Goal: Use online tool/utility: Utilize a website feature to perform a specific function

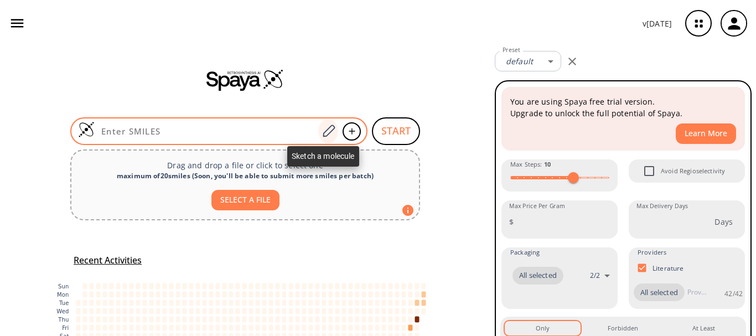
click at [322, 132] on icon at bounding box center [328, 131] width 15 height 14
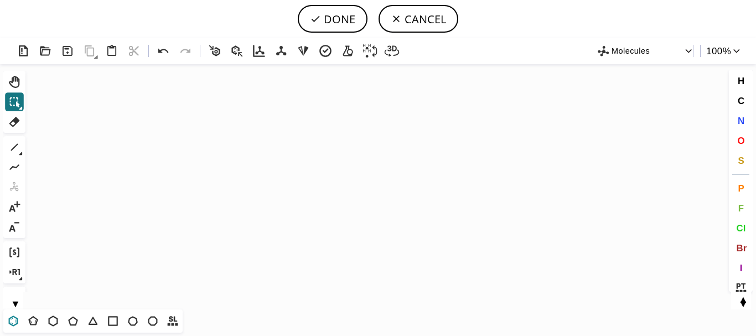
click at [13, 319] on icon at bounding box center [13, 321] width 14 height 14
click at [277, 198] on icon "Created with [PERSON_NAME] 2.3.0" at bounding box center [378, 186] width 697 height 245
click at [34, 322] on icon at bounding box center [33, 321] width 14 height 14
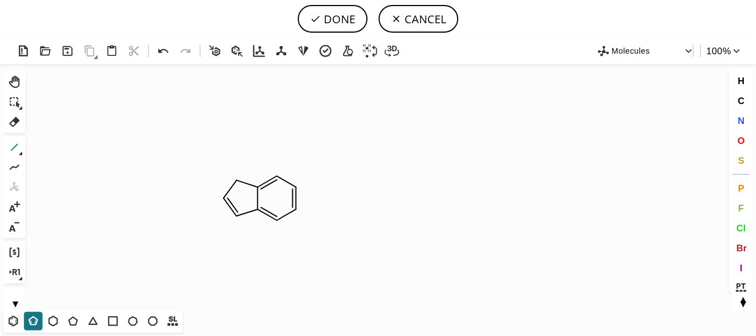
click at [14, 144] on icon at bounding box center [14, 147] width 14 height 14
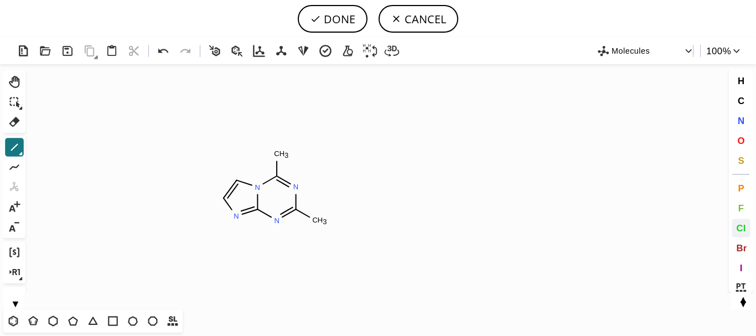
click at [742, 229] on span "Cl" at bounding box center [740, 228] width 9 height 11
click at [282, 153] on tspan "Cl" at bounding box center [282, 154] width 7 height 8
click at [314, 221] on tspan "Cl" at bounding box center [314, 221] width 7 height 8
click at [13, 148] on icon at bounding box center [14, 147] width 7 height 7
click at [748, 249] on button "Br" at bounding box center [741, 248] width 19 height 19
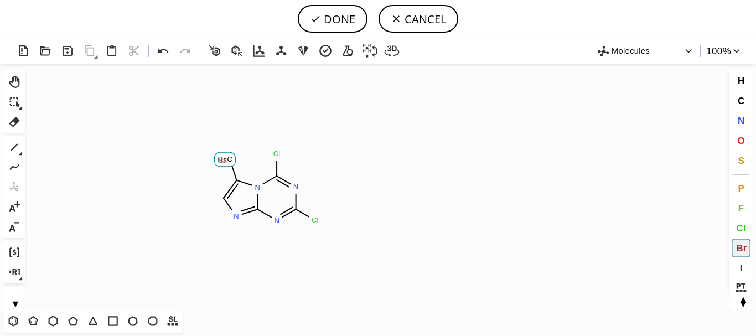
click at [224, 159] on tspan "Br" at bounding box center [223, 160] width 8 height 8
click at [354, 18] on button "DONE" at bounding box center [333, 19] width 70 height 28
type input "N12C(Br)=CN=C1N=C(Cl)N=C2Cl"
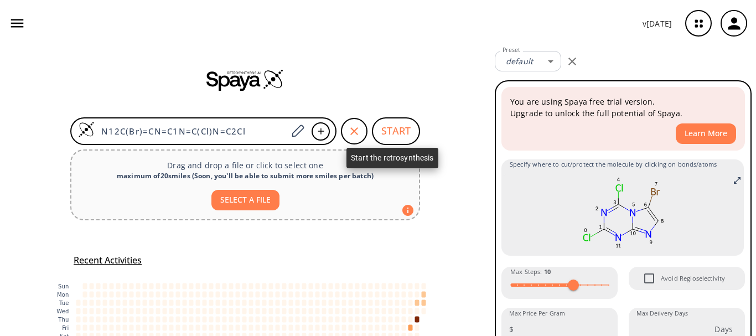
click at [386, 125] on button "START" at bounding box center [396, 131] width 48 height 28
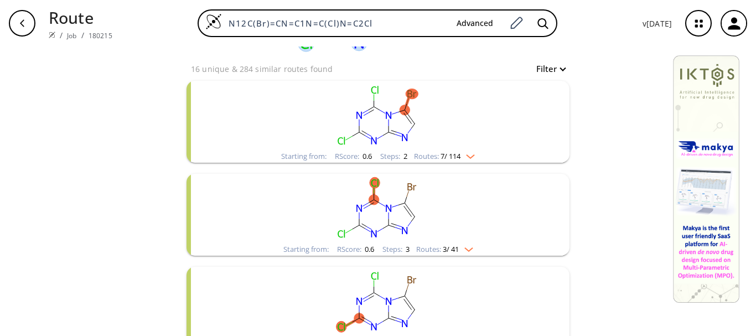
scroll to position [111, 0]
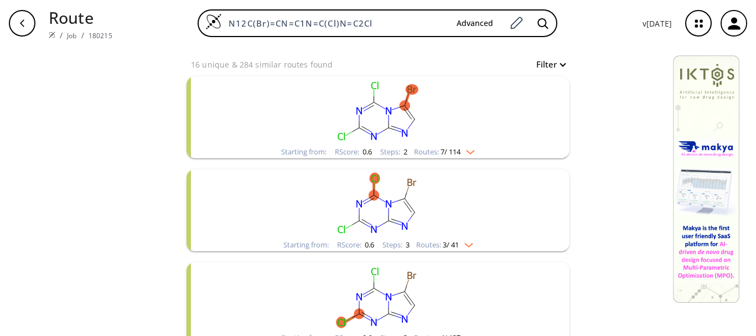
click at [364, 105] on rect "clusters" at bounding box center [378, 110] width 288 height 69
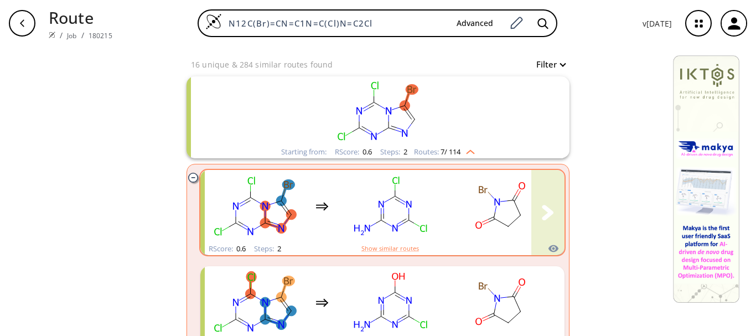
click at [358, 188] on rect "clusters" at bounding box center [390, 206] width 100 height 69
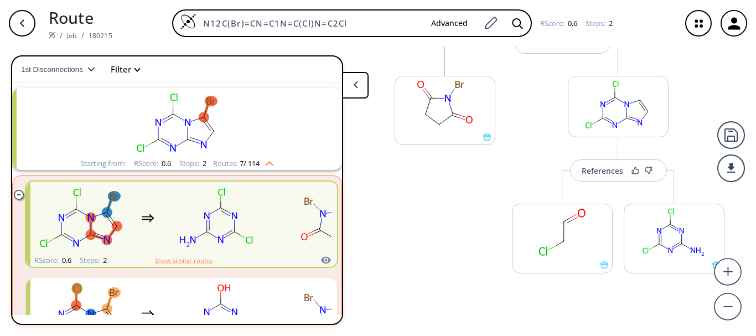
scroll to position [150, 0]
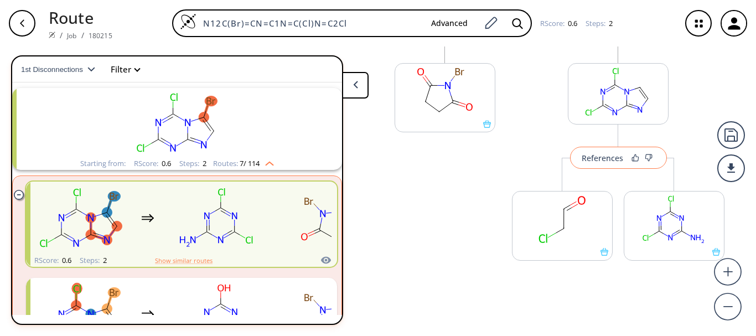
click at [604, 159] on div "References" at bounding box center [603, 157] width 42 height 7
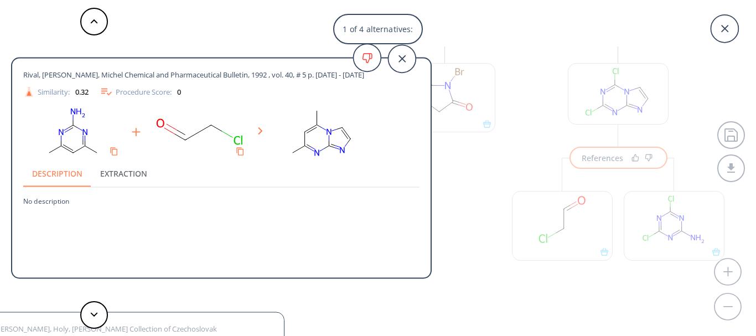
click at [483, 228] on div "1 of 4 alternatives: Rival, [PERSON_NAME], Michel Chemical and Pharmaceutical B…" at bounding box center [378, 168] width 756 height 336
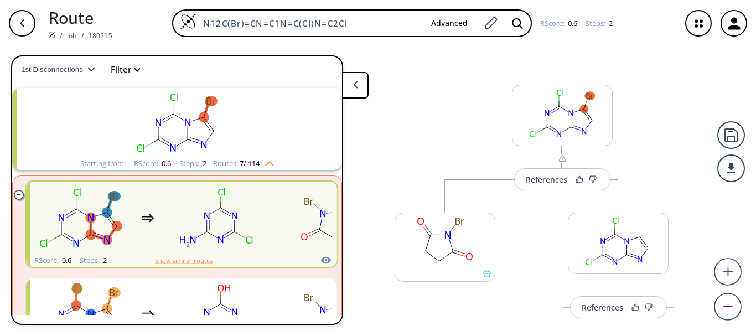
scroll to position [0, 0]
click at [534, 178] on div "References" at bounding box center [547, 180] width 42 height 7
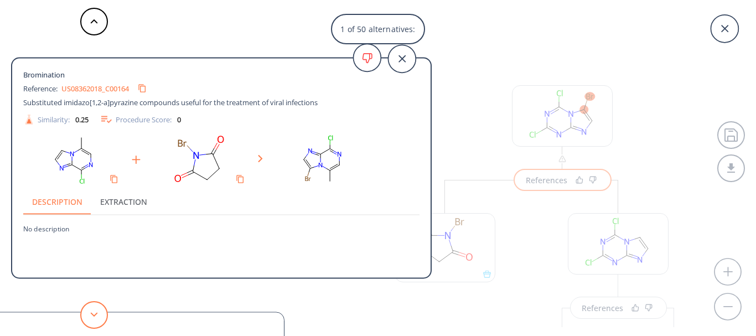
click at [99, 310] on button at bounding box center [94, 315] width 28 height 28
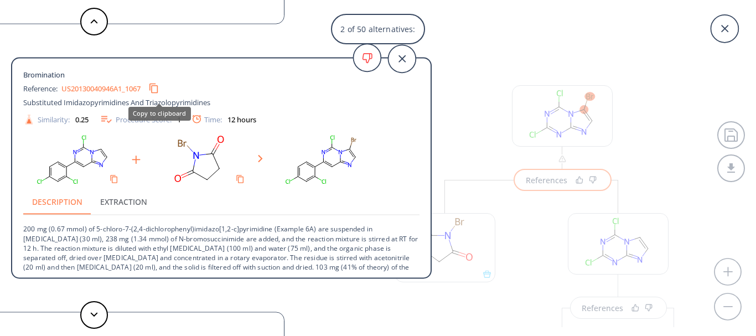
click at [156, 91] on icon "Copy to clipboard" at bounding box center [153, 88] width 11 height 11
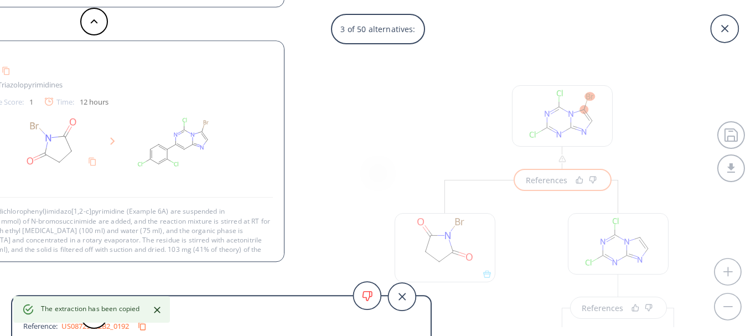
scroll to position [2, 0]
